Goal: Book appointment/travel/reservation

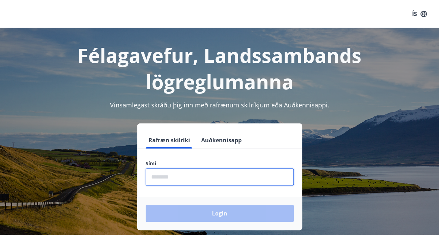
click at [188, 179] on input "phone" at bounding box center [220, 177] width 148 height 17
type input "********"
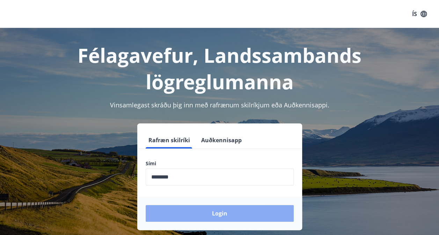
drag, startPoint x: 194, startPoint y: 207, endPoint x: 276, endPoint y: 208, distance: 82.0
click at [276, 208] on button "Login" at bounding box center [220, 213] width 148 height 17
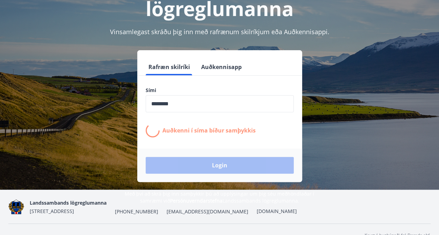
scroll to position [77, 0]
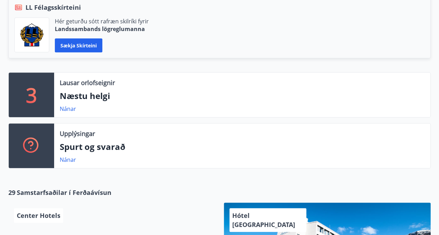
scroll to position [168, 0]
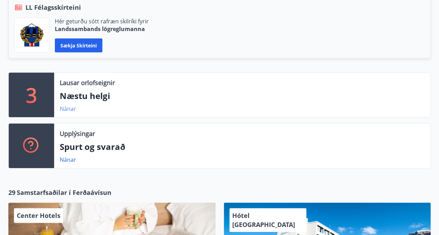
click at [70, 110] on link "Nánar" at bounding box center [68, 109] width 16 height 8
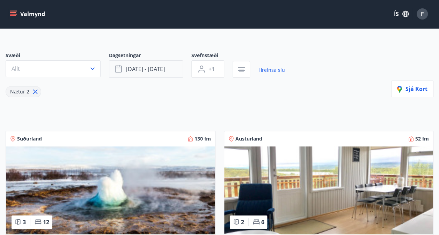
scroll to position [43, 0]
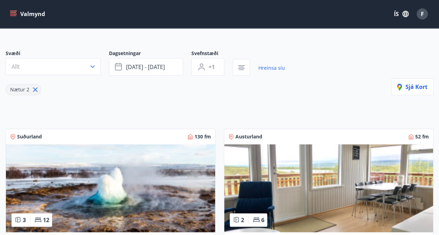
click at [35, 87] on icon at bounding box center [35, 90] width 8 height 8
type input "*"
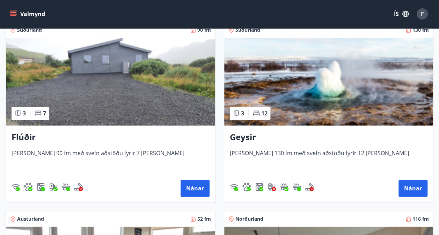
scroll to position [133, 0]
click at [187, 184] on button "Nánar" at bounding box center [194, 188] width 29 height 17
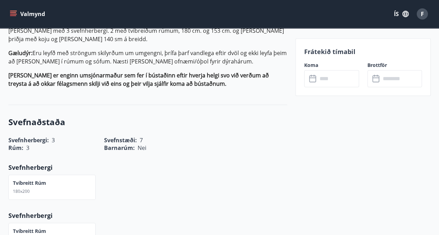
scroll to position [223, 0]
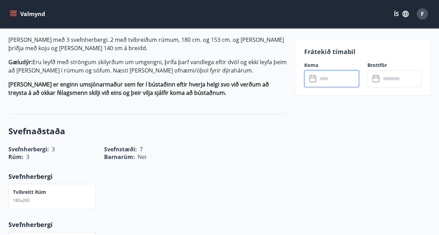
click at [319, 80] on input "text" at bounding box center [338, 78] width 42 height 17
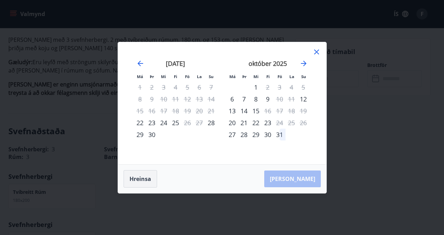
drag, startPoint x: 316, startPoint y: 52, endPoint x: 154, endPoint y: 177, distance: 205.3
click at [154, 177] on button "Hreinsa" at bounding box center [141, 178] width 34 height 17
click at [319, 47] on div "Má Þr Mi Fi Fö La Su Má Þr Mi Fi Fö La Su [DATE] 1 2 3 4 5 6 7 8 9 10 11 12 13 …" at bounding box center [222, 103] width 208 height 122
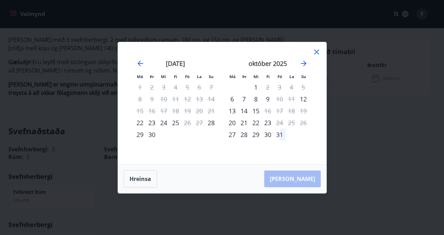
click at [315, 50] on icon at bounding box center [316, 52] width 5 height 5
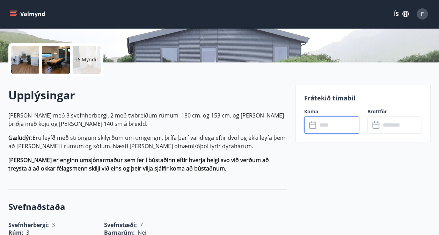
scroll to position [145, 0]
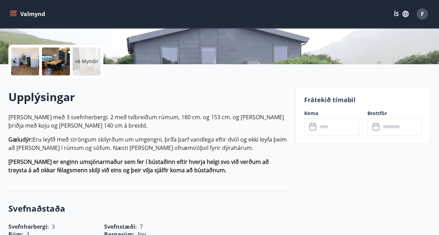
click at [15, 11] on icon "menu" at bounding box center [14, 11] width 8 height 1
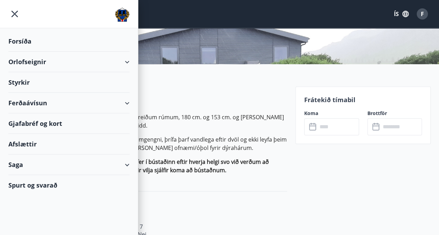
click at [121, 58] on div "Orlofseignir" at bounding box center [68, 62] width 121 height 21
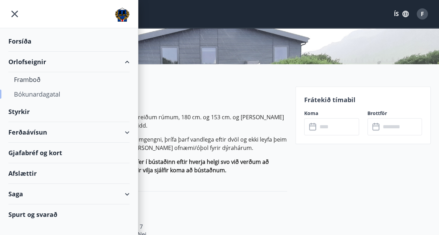
click at [31, 92] on div "Bókunardagatal" at bounding box center [69, 94] width 110 height 15
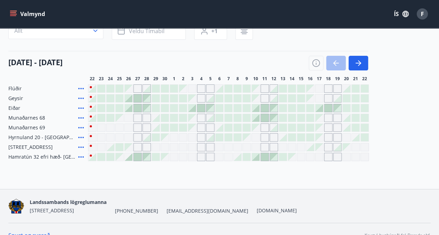
scroll to position [74, 0]
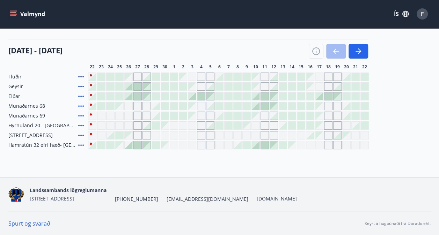
click at [286, 128] on div at bounding box center [283, 126] width 8 height 8
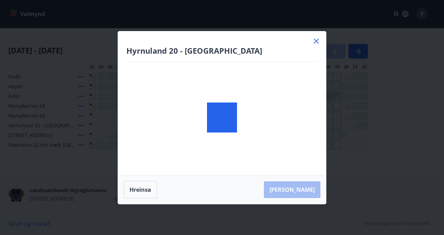
click at [286, 128] on body "Valmynd ÍS F Bókunardagatal Svæði Allt Dagsetningar Veldu tímabil Svefnstæði +1…" at bounding box center [222, 80] width 444 height 309
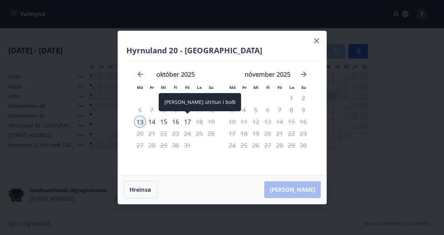
click at [189, 120] on div "17" at bounding box center [188, 122] width 12 height 12
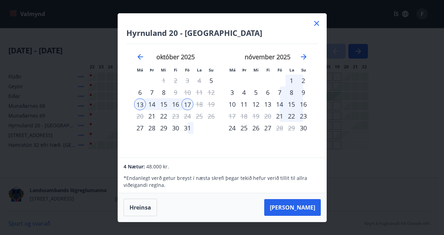
drag, startPoint x: 312, startPoint y: 21, endPoint x: 298, endPoint y: 210, distance: 189.0
click at [298, 210] on button "[PERSON_NAME]" at bounding box center [292, 207] width 57 height 17
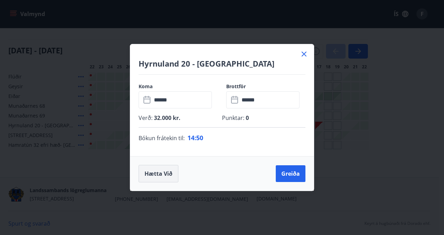
drag, startPoint x: 158, startPoint y: 177, endPoint x: 143, endPoint y: 169, distance: 16.9
click at [143, 169] on button "Hætta við" at bounding box center [159, 173] width 40 height 17
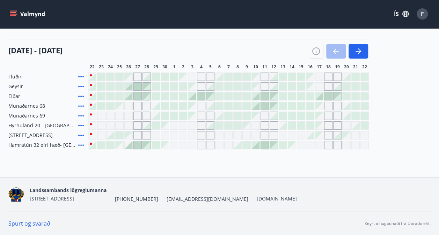
click at [13, 17] on button "Valmynd" at bounding box center [27, 14] width 39 height 13
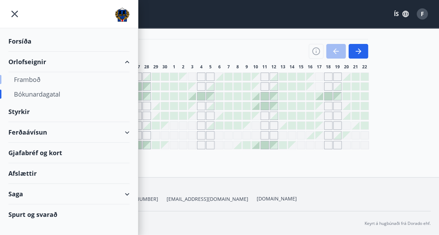
click at [30, 81] on div "Framboð" at bounding box center [69, 79] width 110 height 15
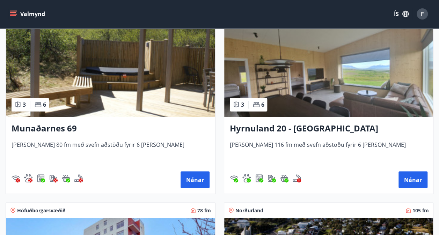
scroll to position [517, 0]
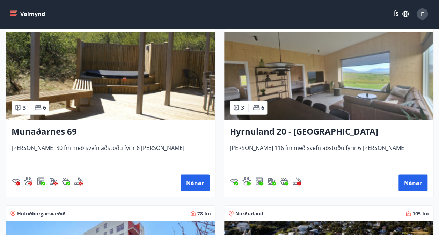
click at [289, 110] on img at bounding box center [328, 76] width 209 height 88
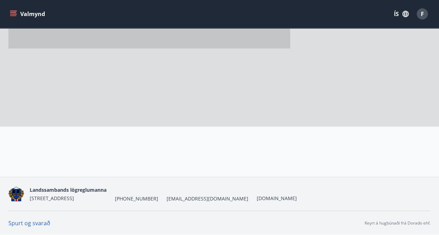
click at [289, 110] on div at bounding box center [148, 21] width 281 height 209
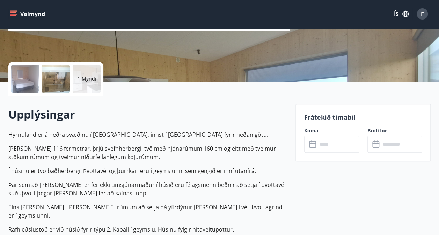
scroll to position [127, 0]
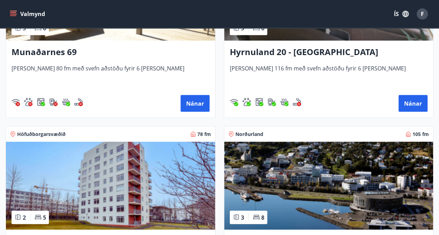
scroll to position [597, 0]
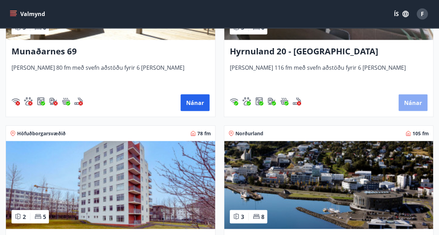
click at [404, 100] on button "Nánar" at bounding box center [412, 102] width 29 height 17
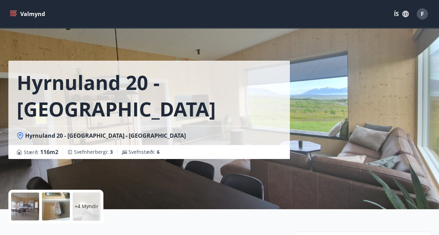
click at [97, 207] on p "+4 Myndir" at bounding box center [87, 206] width 24 height 7
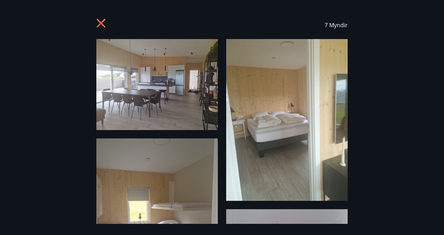
click at [103, 24] on icon at bounding box center [101, 24] width 11 height 11
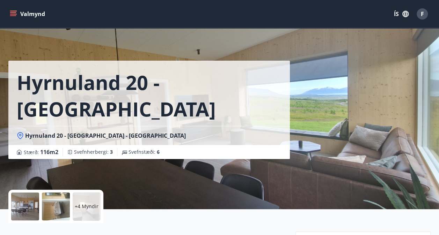
click at [14, 17] on icon "menu" at bounding box center [13, 13] width 7 height 7
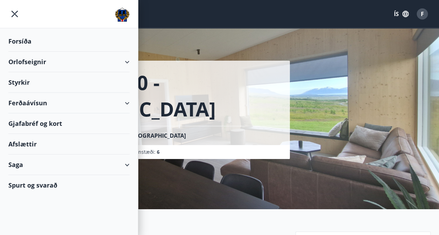
click at [94, 59] on div "Orlofseignir" at bounding box center [68, 62] width 121 height 21
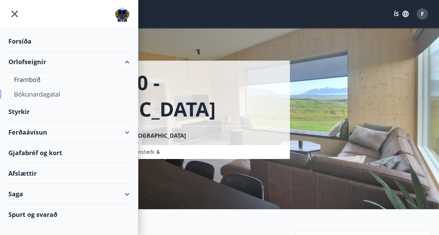
click at [64, 94] on div "Bókunardagatal" at bounding box center [69, 94] width 110 height 15
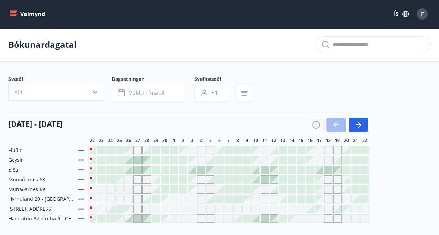
click at [282, 199] on div at bounding box center [283, 199] width 8 height 8
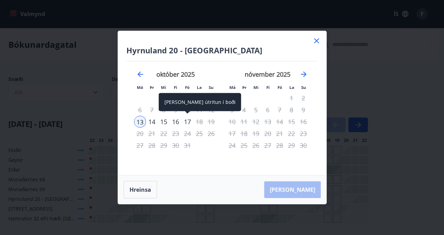
click at [188, 122] on div "17" at bounding box center [188, 122] width 12 height 12
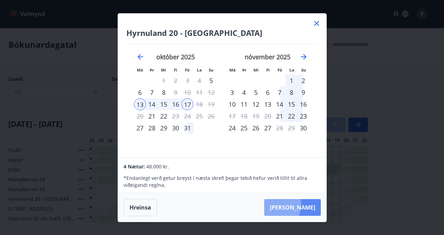
click at [295, 205] on button "[PERSON_NAME]" at bounding box center [292, 207] width 57 height 17
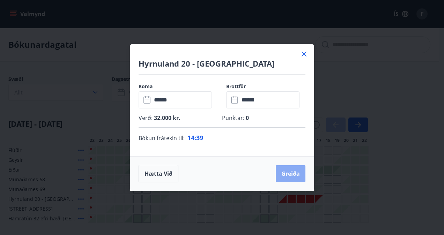
click at [288, 174] on button "Greiða" at bounding box center [291, 173] width 30 height 17
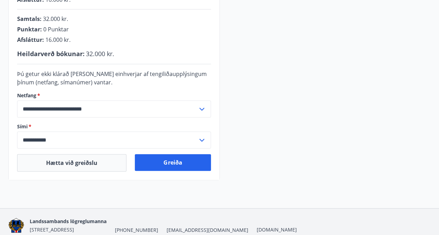
scroll to position [198, 0]
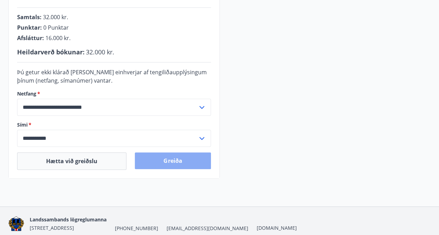
click at [185, 158] on button "Greiða" at bounding box center [173, 161] width 76 height 17
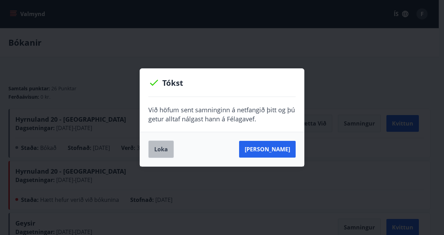
click at [161, 148] on button "Loka" at bounding box center [160, 149] width 25 height 17
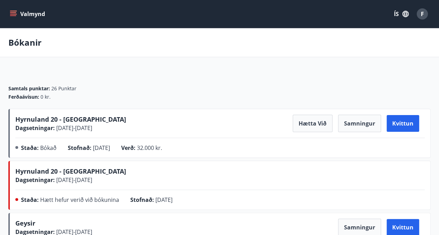
click at [13, 12] on icon "menu" at bounding box center [13, 12] width 6 height 1
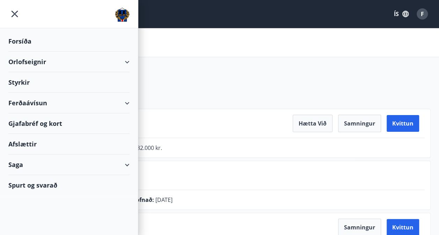
click at [22, 68] on div "Orlofseignir" at bounding box center [68, 62] width 121 height 21
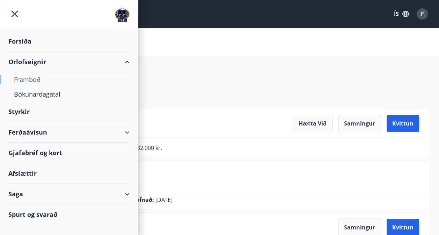
click at [31, 79] on div "Framboð" at bounding box center [69, 79] width 110 height 15
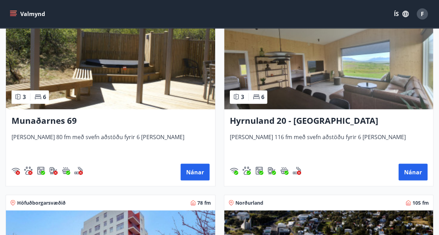
scroll to position [532, 0]
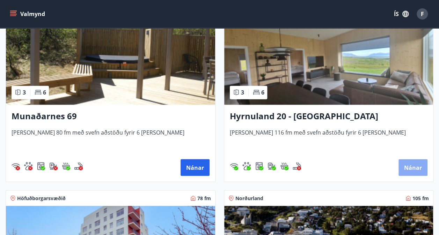
click at [403, 167] on button "Nánar" at bounding box center [412, 167] width 29 height 17
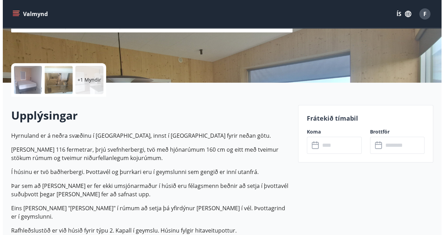
scroll to position [127, 0]
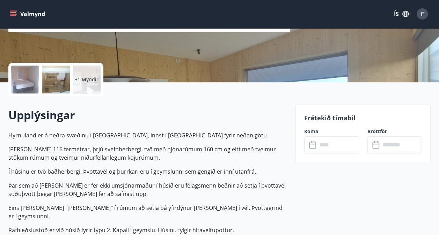
click at [26, 83] on div at bounding box center [25, 80] width 28 height 28
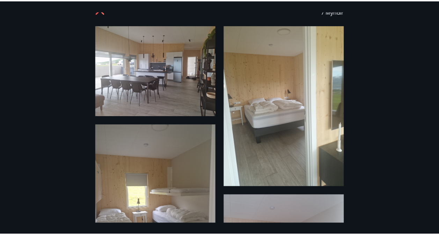
scroll to position [0, 0]
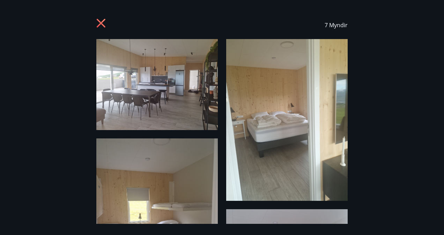
click at [104, 24] on icon at bounding box center [101, 24] width 11 height 11
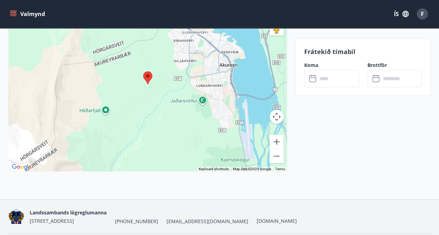
scroll to position [1089, 0]
